Goal: Transaction & Acquisition: Register for event/course

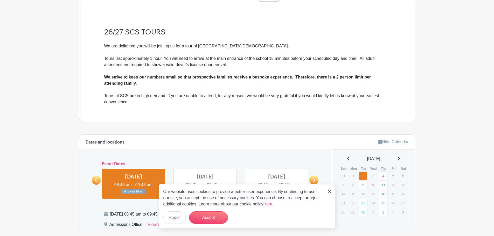
scroll to position [201, 0]
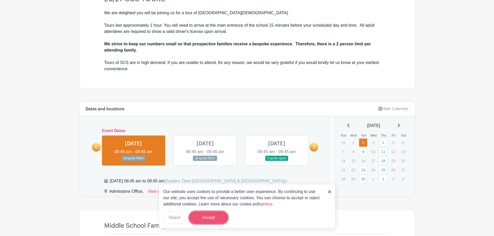
click at [212, 219] on button "Accept" at bounding box center [208, 218] width 39 height 12
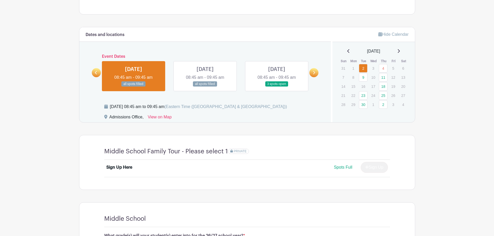
scroll to position [282, 0]
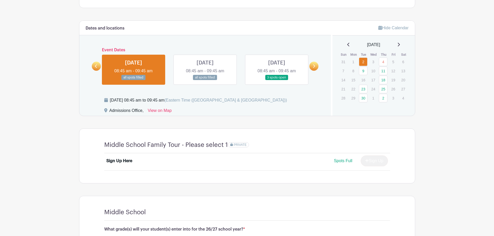
click at [277, 80] on link at bounding box center [277, 80] width 0 height 0
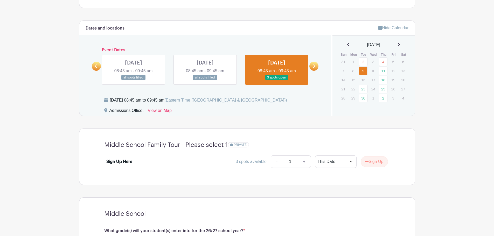
click at [314, 66] on icon at bounding box center [314, 66] width 2 height 3
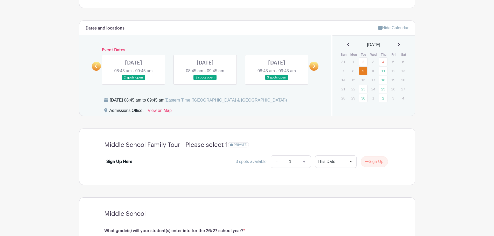
click at [96, 66] on icon at bounding box center [96, 66] width 2 height 3
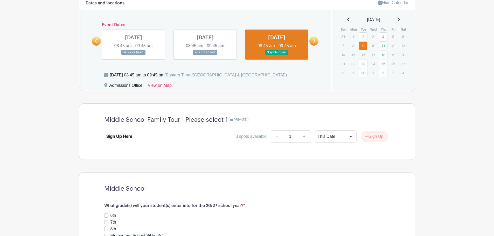
scroll to position [308, 0]
click at [303, 135] on link "+" at bounding box center [304, 136] width 13 height 12
click at [278, 136] on link "-" at bounding box center [277, 136] width 12 height 12
type input "1"
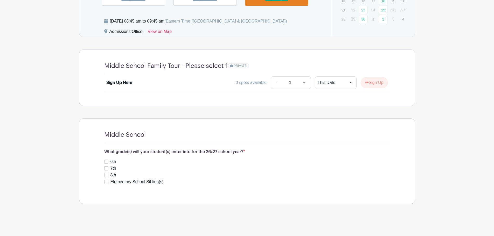
scroll to position [361, 0]
click at [107, 161] on input "6th" at bounding box center [106, 161] width 4 height 4
checkbox input "true"
click at [106, 179] on div "Elementary School Sibling(s)" at bounding box center [247, 182] width 286 height 6
click at [106, 180] on input "Elementary School Sibling(s)" at bounding box center [106, 182] width 4 height 4
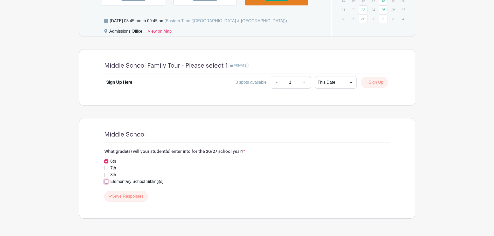
checkbox input "true"
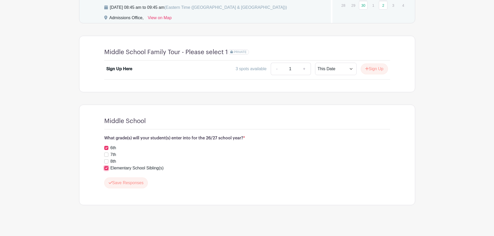
scroll to position [376, 0]
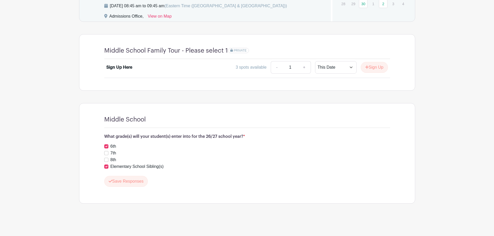
click at [368, 68] on button "Sign Up" at bounding box center [374, 67] width 27 height 11
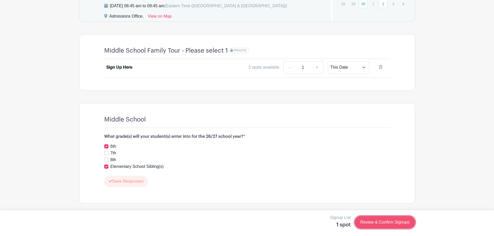
click at [387, 224] on link "Review & Confirm Signups" at bounding box center [385, 222] width 60 height 12
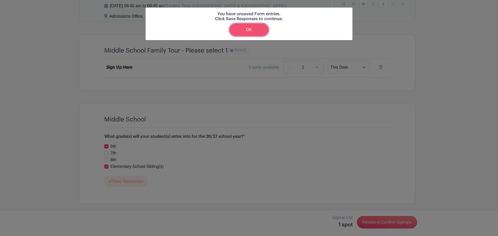
click at [244, 30] on link "OK" at bounding box center [248, 30] width 39 height 12
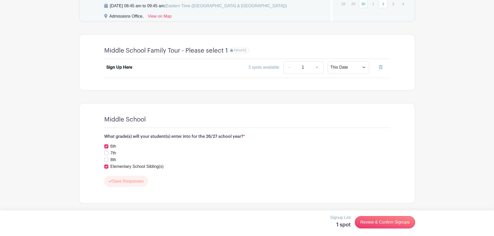
click at [122, 181] on button "Save Responses" at bounding box center [126, 181] width 44 height 11
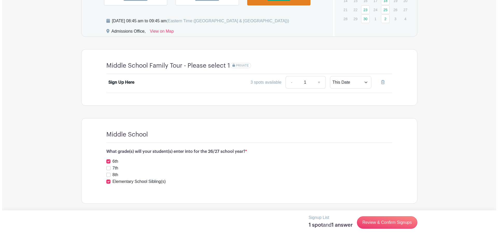
scroll to position [361, 0]
click at [397, 223] on link "Review & Confirm Signups" at bounding box center [385, 222] width 60 height 12
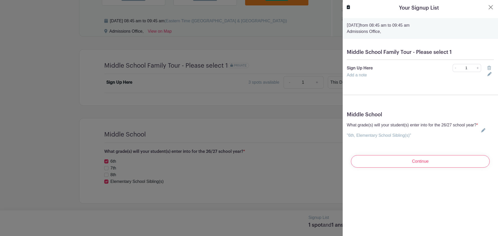
click at [355, 74] on link "Add a note" at bounding box center [357, 75] width 20 height 4
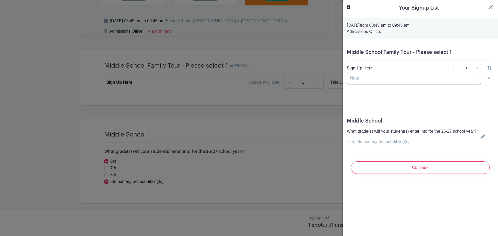
click at [357, 77] on input "text" at bounding box center [414, 78] width 134 height 12
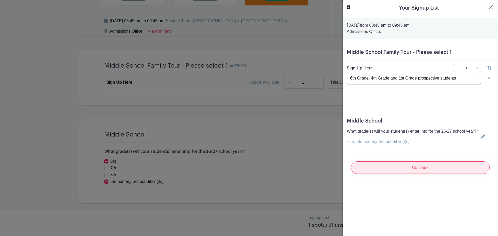
type input "6th Grade, 4th Grade and 1st Grade prospective students"
click at [426, 174] on input "Continue" at bounding box center [420, 167] width 139 height 12
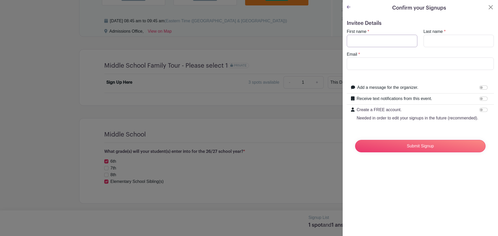
click at [370, 41] on input "First name" at bounding box center [382, 41] width 71 height 12
type input "[PERSON_NAME]"
type input "[EMAIL_ADDRESS][DOMAIN_NAME]"
click at [479, 89] on input "Add a message for the organizer." at bounding box center [483, 88] width 8 height 4
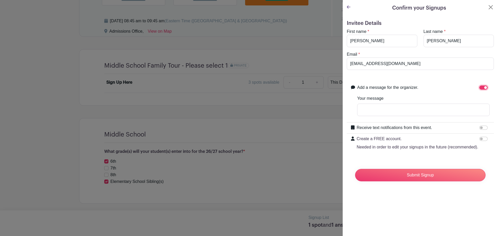
click at [479, 89] on input "Add a message for the organizer." at bounding box center [483, 88] width 8 height 4
checkbox input "false"
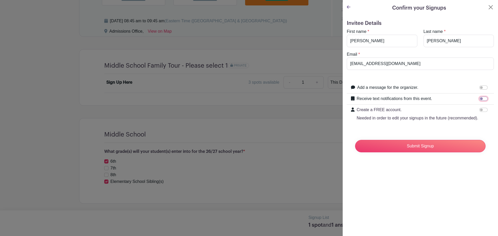
click at [479, 98] on input "Receive text notifications from this event." at bounding box center [483, 99] width 8 height 4
checkbox input "true"
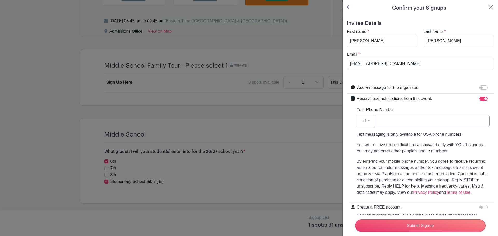
click at [389, 123] on input "Your Phone Number" at bounding box center [432, 121] width 115 height 12
type input "9417136166"
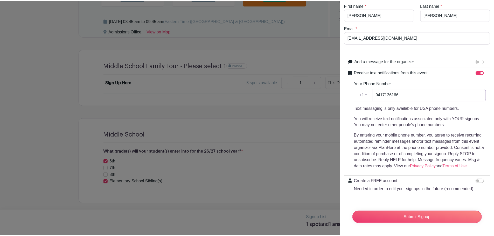
scroll to position [36, 0]
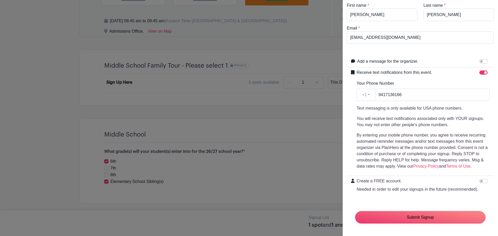
click at [431, 217] on input "Submit Signup" at bounding box center [420, 217] width 130 height 12
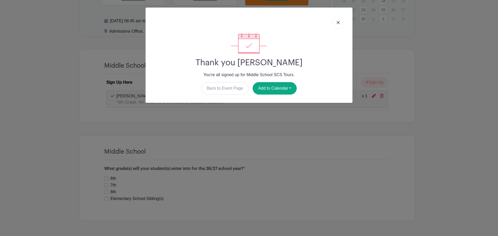
click at [339, 20] on link at bounding box center [338, 22] width 12 height 13
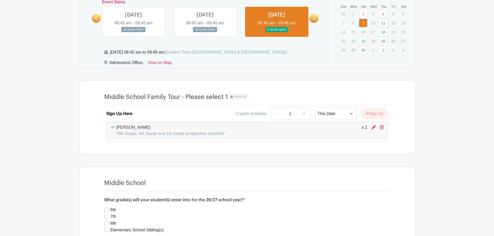
scroll to position [264, 0]
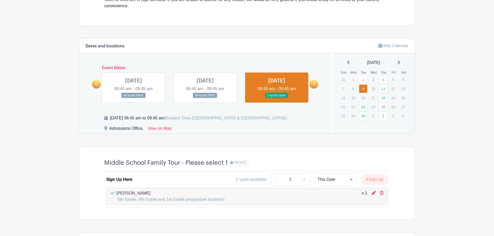
click at [427, 109] on main "Log In Sign Up for Free Admissions Events Middle School SCS Tours Created by Sa…" at bounding box center [247, 43] width 494 height 614
